Goal: Task Accomplishment & Management: Manage account settings

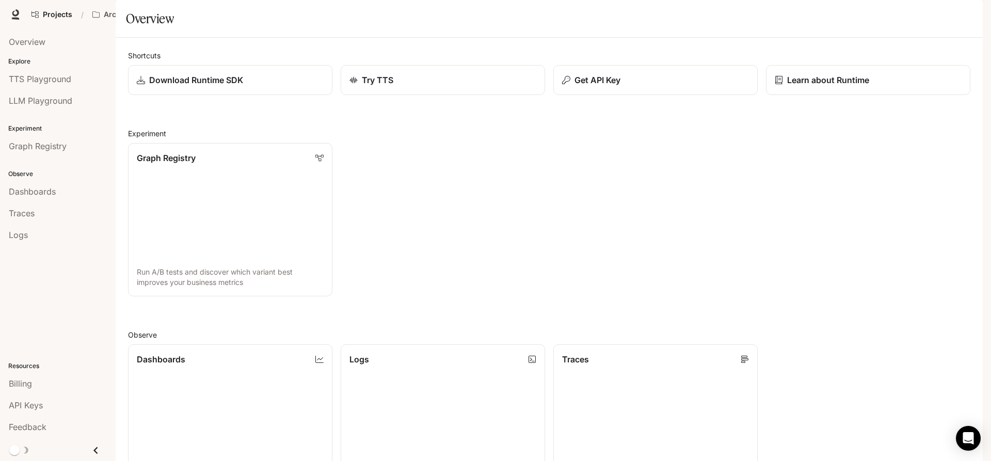
click at [819, 17] on span "Character Studio" at bounding box center [794, 14] width 57 height 13
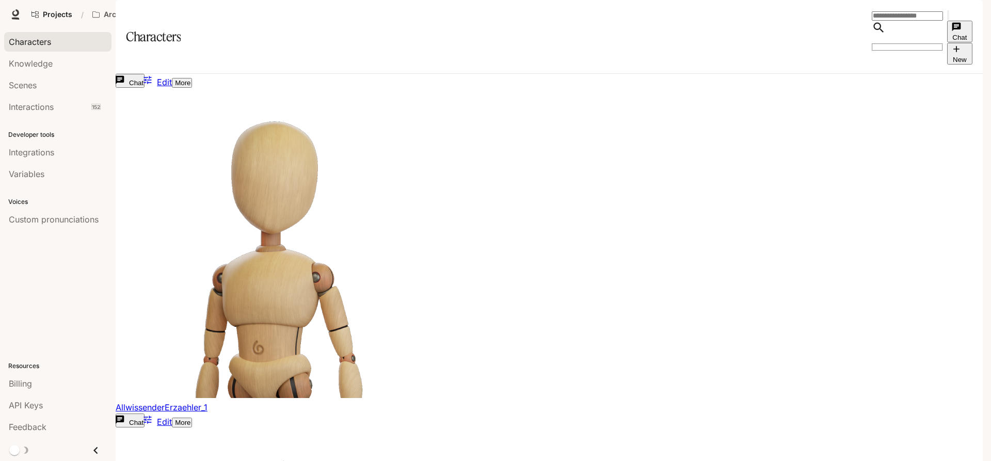
scroll to position [372, 0]
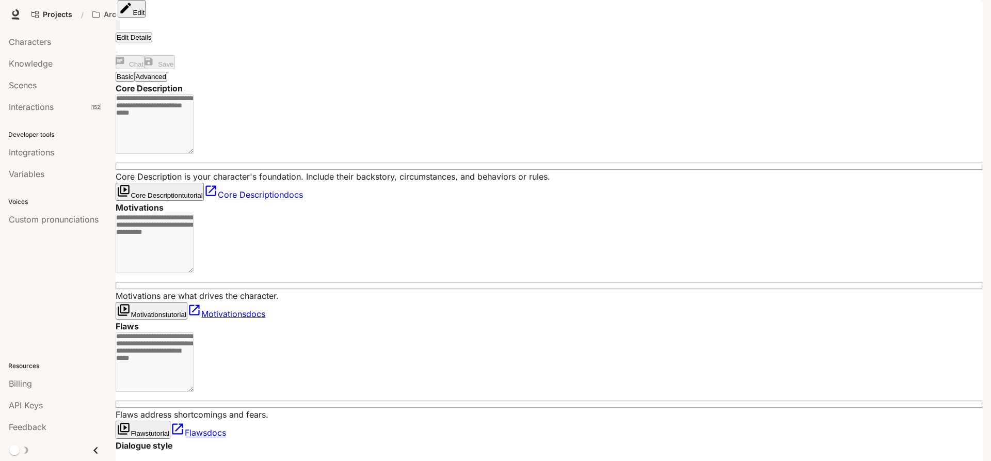
type textarea "**********"
type input "*"
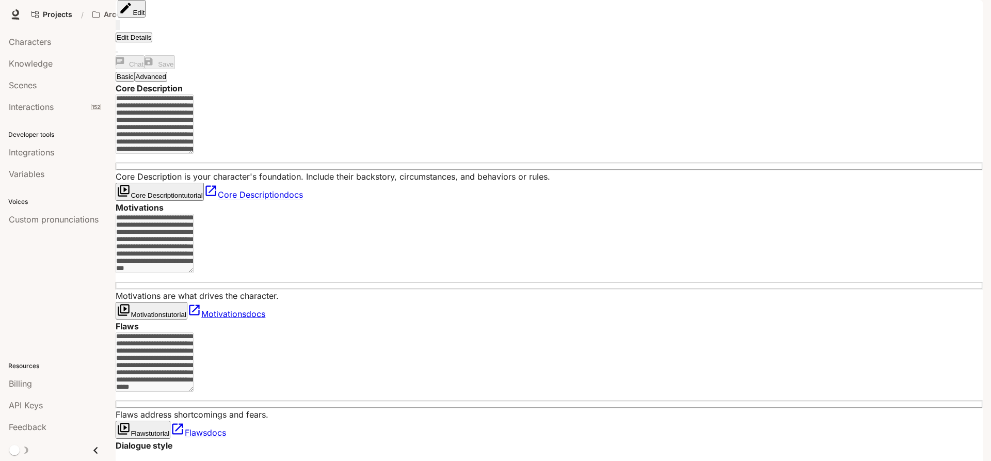
type input "**********"
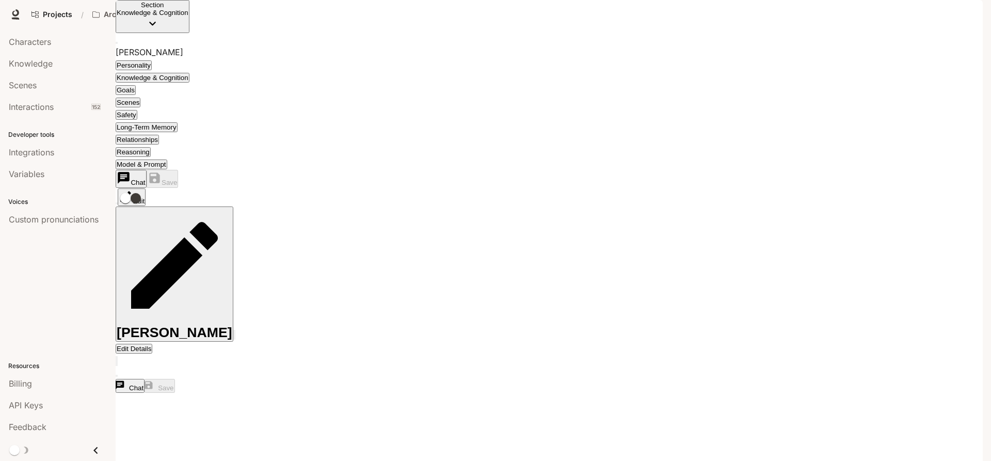
scroll to position [534, 0]
click at [136, 85] on button "Goals" at bounding box center [126, 90] width 20 height 10
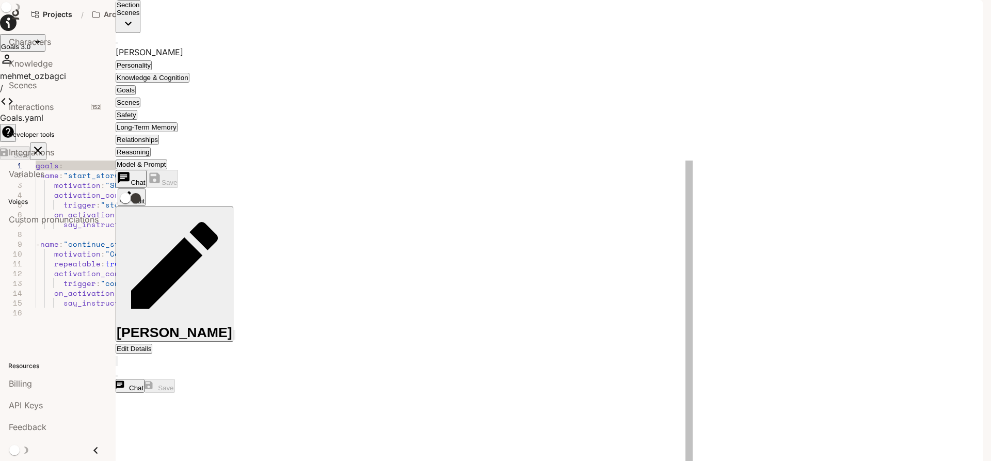
drag, startPoint x: 139, startPoint y: 168, endPoint x: 228, endPoint y: 167, distance: 88.3
click at [228, 167] on div "goals : - name : "start_story" motivation : "Share authentic personal memories …" at bounding box center [785, 452] width 1498 height 582
drag, startPoint x: 238, startPoint y: 166, endPoint x: 324, endPoint y: 168, distance: 86.2
click at [324, 168] on div "goals : - name : "start_story" motivation : "Share authentic personal memories …" at bounding box center [785, 452] width 1498 height 582
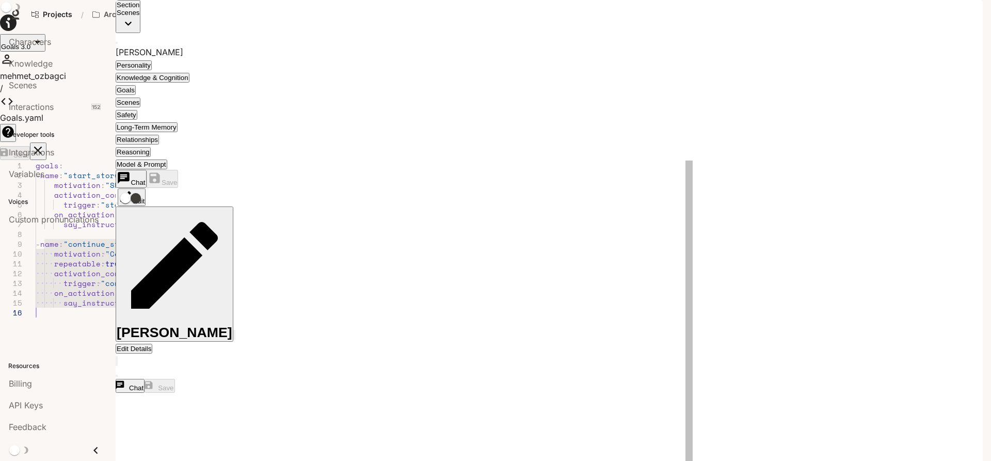
drag, startPoint x: 44, startPoint y: 109, endPoint x: 231, endPoint y: 179, distance: 200.1
click at [231, 179] on div "goals : - name : "start_story" motivation : "Share authentic personal memories …" at bounding box center [785, 452] width 1498 height 582
